Goal: Task Accomplishment & Management: Use online tool/utility

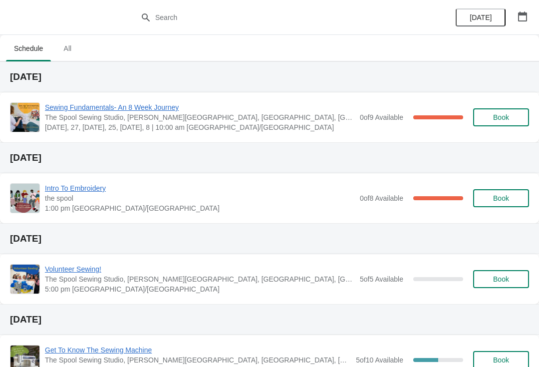
click at [70, 103] on span "Sewing Fundamentals- An 8 Week Journey" at bounding box center [200, 107] width 310 height 10
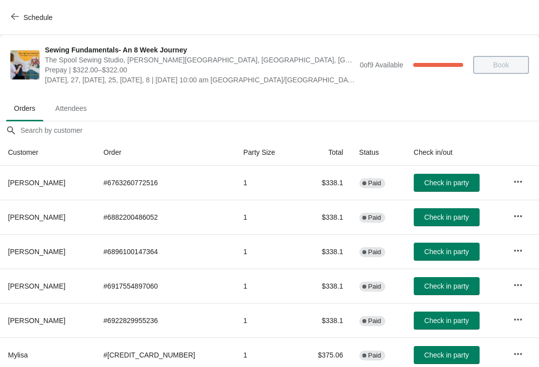
click at [440, 185] on span "Check in party" at bounding box center [446, 183] width 44 height 8
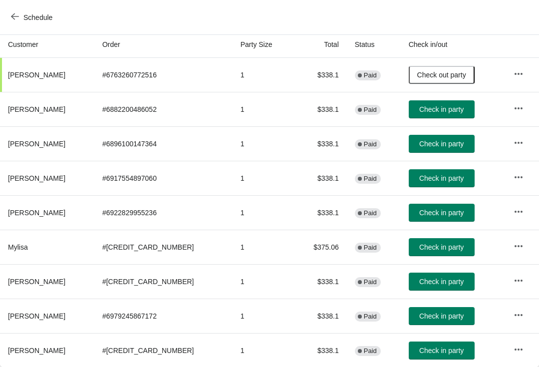
scroll to position [108, 0]
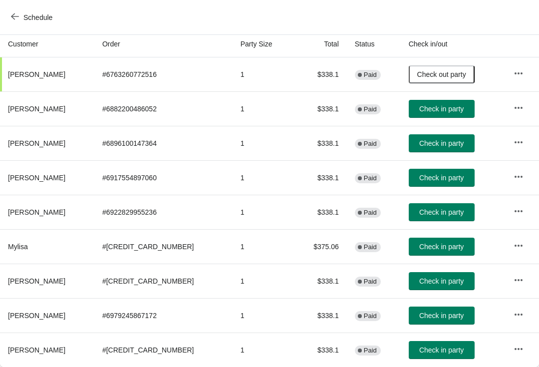
click at [420, 181] on span "Check in party" at bounding box center [441, 178] width 44 height 8
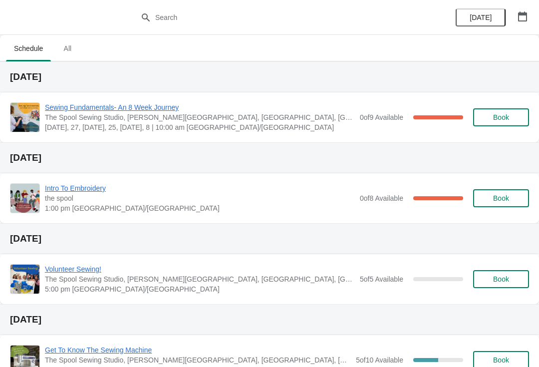
click at [87, 103] on span "Sewing Fundamentals- An 8 Week Journey" at bounding box center [200, 107] width 310 height 10
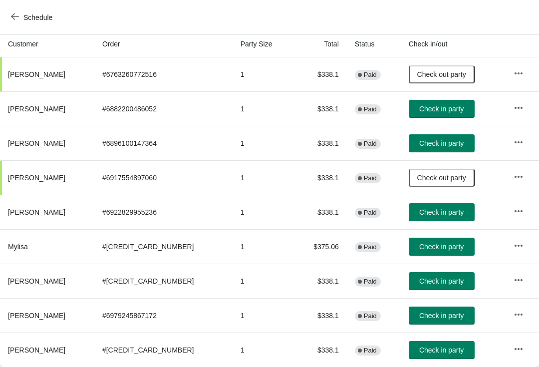
scroll to position [108, 0]
click at [423, 142] on span "Check in party" at bounding box center [441, 143] width 44 height 8
click at [419, 113] on span "Check in party" at bounding box center [441, 109] width 44 height 8
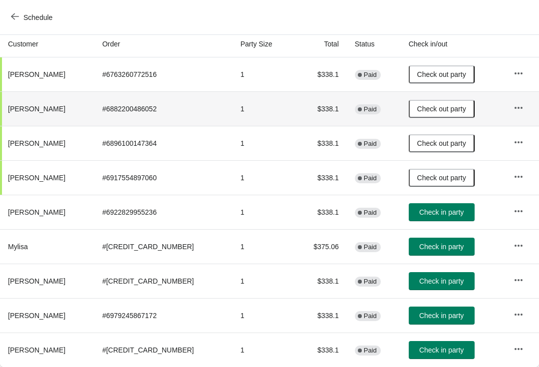
click at [426, 250] on span "Check in party" at bounding box center [441, 247] width 44 height 8
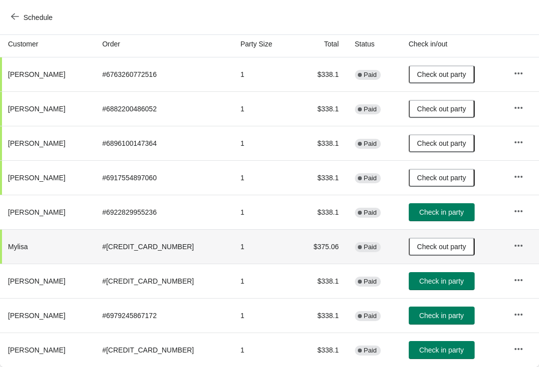
click at [419, 216] on span "Check in party" at bounding box center [441, 212] width 44 height 8
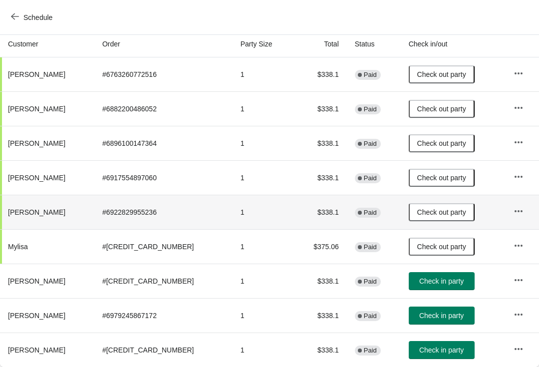
click at [422, 276] on button "Check in party" at bounding box center [442, 281] width 66 height 18
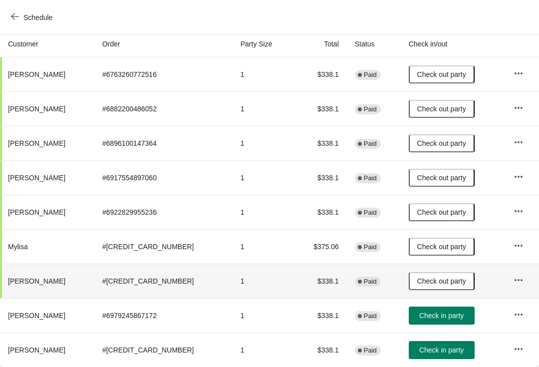
click at [421, 283] on span "Check out party" at bounding box center [441, 281] width 49 height 8
click at [420, 316] on span "Check in party" at bounding box center [441, 315] width 44 height 8
